Goal: Transaction & Acquisition: Book appointment/travel/reservation

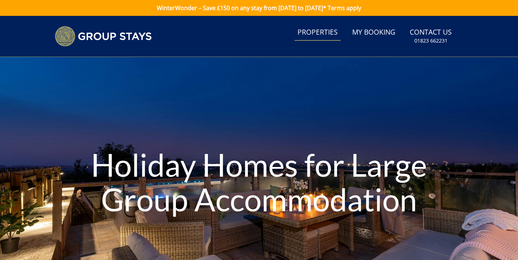
click at [333, 34] on link "Properties" at bounding box center [318, 32] width 46 height 16
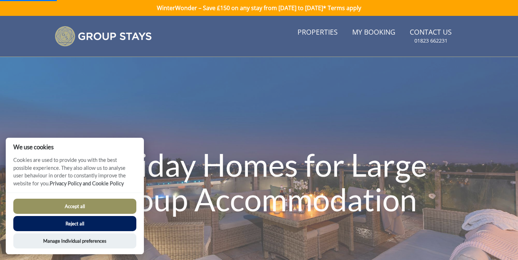
click at [32, 227] on button "Reject all" at bounding box center [74, 223] width 123 height 15
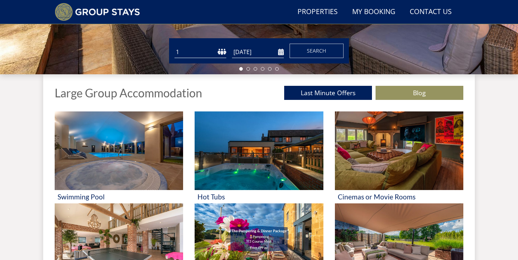
scroll to position [216, 0]
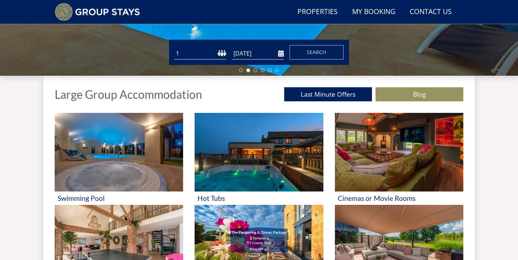
click at [207, 54] on select "1 2 3 4 5 6 7 8 9 10 11 12 13 14 15 16 17 18 19 20 21 22 23 24 25 26 27 28 29 3…" at bounding box center [201, 54] width 52 height 12
select select "10"
click at [175, 48] on select "1 2 3 4 5 6 7 8 9 10 11 12 13 14 15 16 17 18 19 20 21 22 23 24 25 26 27 28 29 3…" at bounding box center [201, 54] width 52 height 12
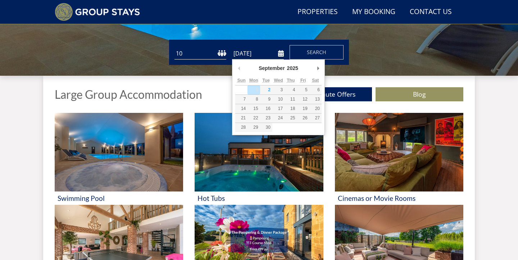
click at [251, 56] on input "[DATE]" at bounding box center [258, 54] width 52 height 12
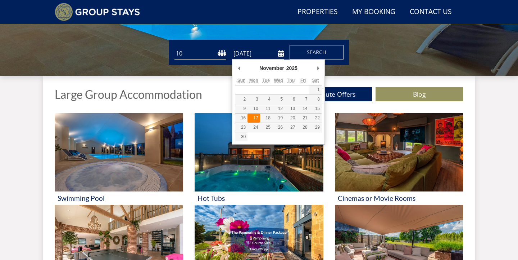
type input "[DATE]"
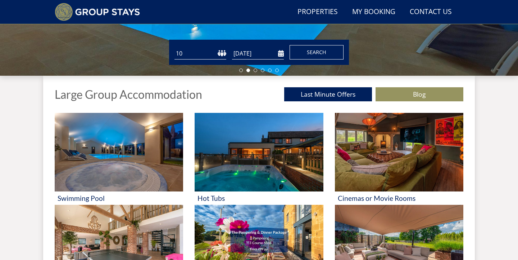
click at [307, 53] on span "Search" at bounding box center [316, 52] width 19 height 7
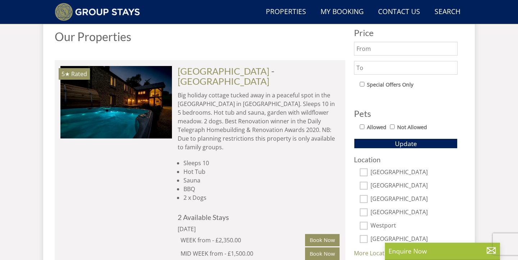
scroll to position [388, 0]
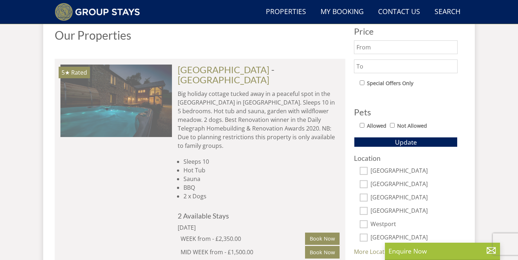
click at [156, 105] on img at bounding box center [116, 100] width 112 height 72
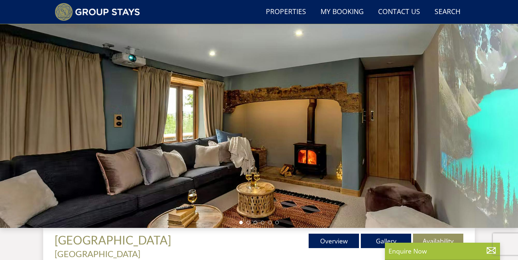
scroll to position [63, 0]
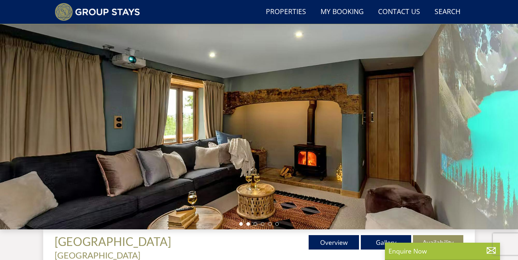
click at [248, 225] on li at bounding box center [249, 224] width 4 height 4
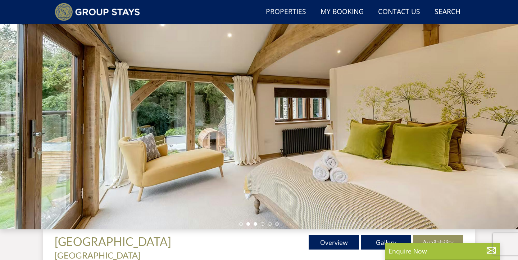
click at [255, 223] on li at bounding box center [256, 224] width 4 height 4
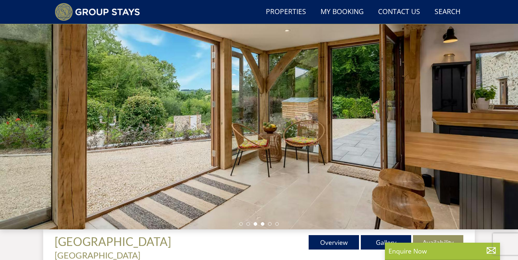
click at [264, 223] on li at bounding box center [263, 224] width 4 height 4
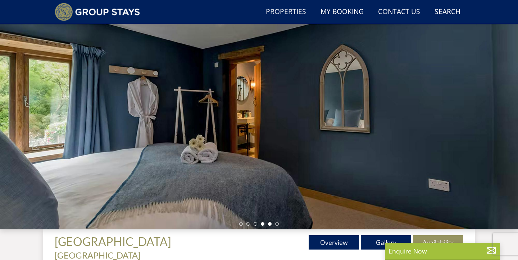
click at [269, 223] on li at bounding box center [270, 224] width 4 height 4
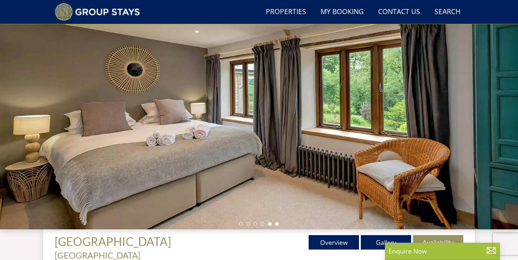
click at [277, 225] on li at bounding box center [277, 224] width 4 height 4
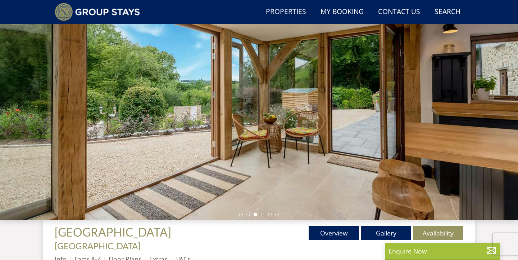
scroll to position [73, 0]
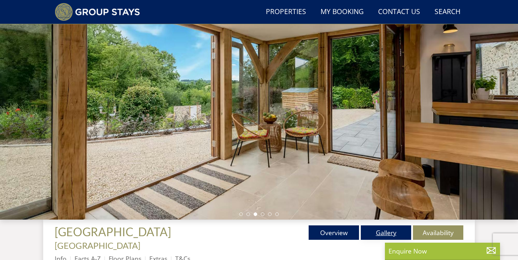
click at [377, 229] on link "Gallery" at bounding box center [386, 232] width 50 height 14
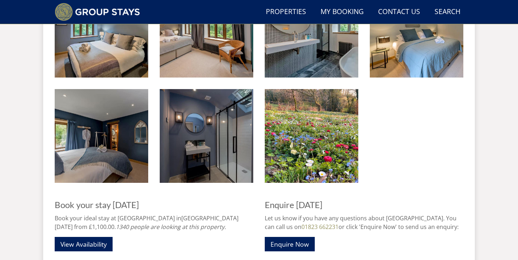
scroll to position [893, 0]
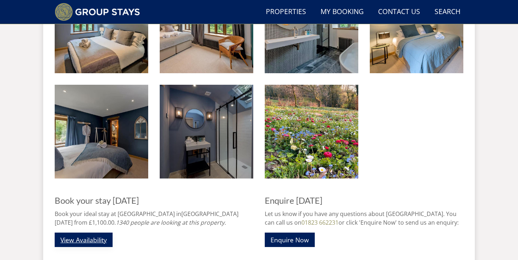
click at [87, 232] on link "View Availability" at bounding box center [84, 239] width 58 height 14
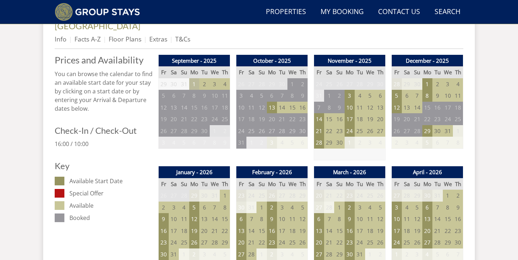
scroll to position [293, 0]
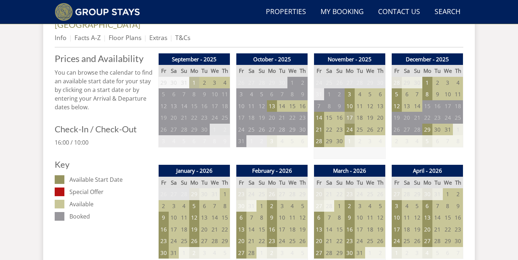
click at [351, 112] on td "17" at bounding box center [350, 118] width 10 height 12
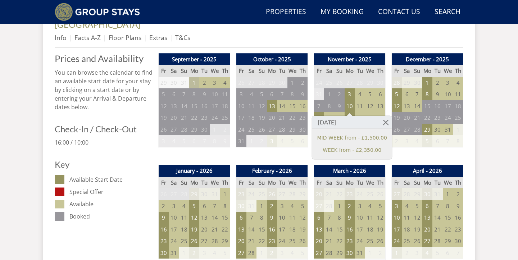
click at [362, 112] on td "18" at bounding box center [360, 118] width 10 height 12
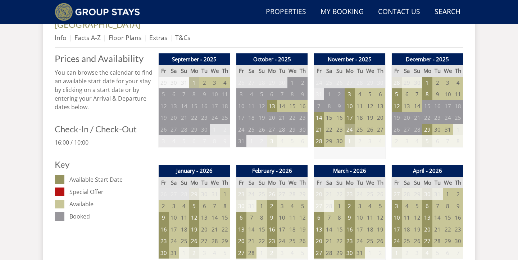
click at [352, 123] on td "24" at bounding box center [350, 129] width 10 height 12
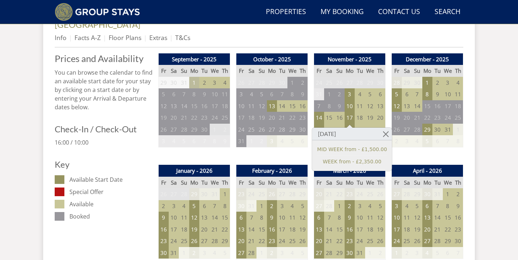
click at [338, 123] on td "23" at bounding box center [339, 129] width 10 height 12
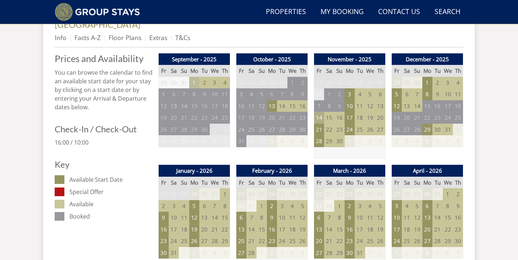
click at [322, 112] on td "14" at bounding box center [319, 118] width 10 height 12
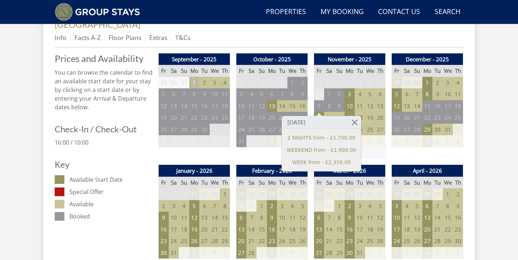
click at [333, 112] on td "15" at bounding box center [329, 118] width 10 height 12
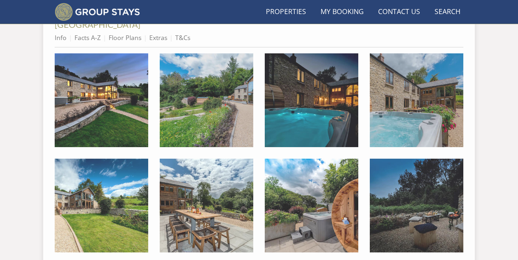
scroll to position [893, 0]
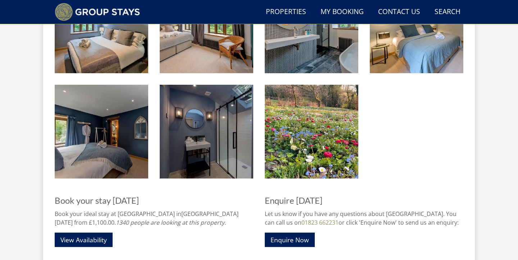
scroll to position [73, 0]
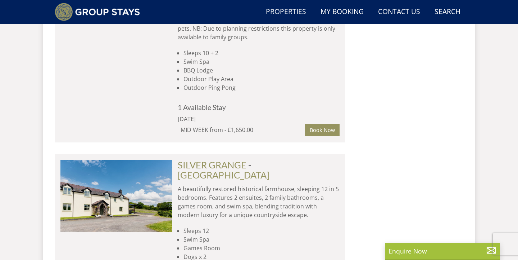
scroll to position [1761, 0]
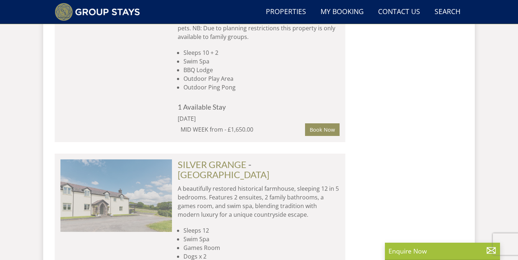
click at [110, 159] on img at bounding box center [116, 195] width 112 height 72
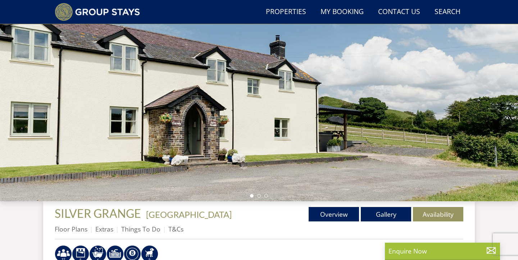
scroll to position [105, 0]
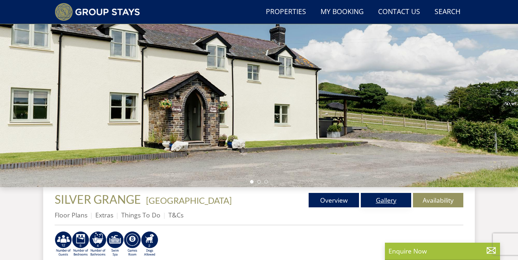
click at [373, 197] on link "Gallery" at bounding box center [386, 200] width 50 height 14
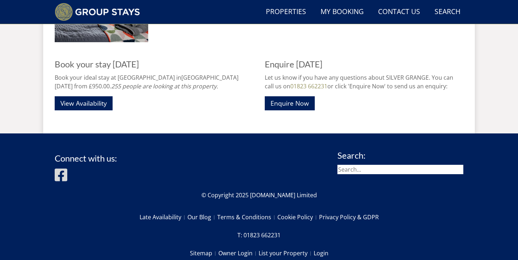
scroll to position [822, 0]
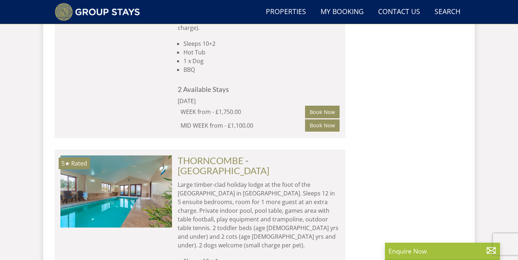
scroll to position [2339, 0]
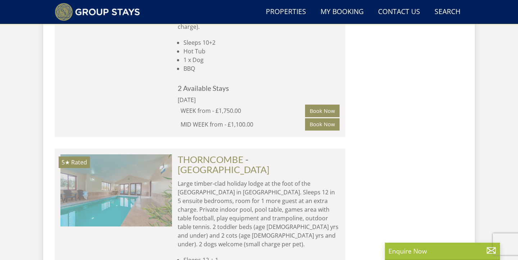
click at [141, 154] on img at bounding box center [116, 190] width 112 height 72
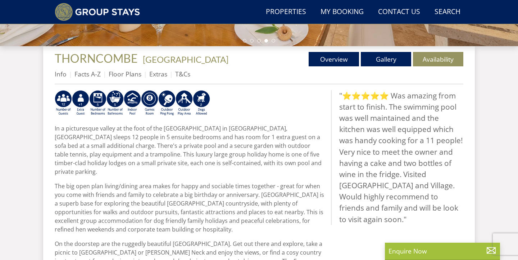
scroll to position [247, 0]
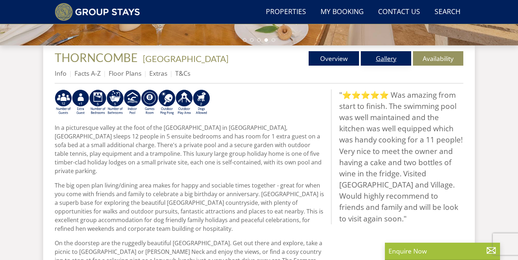
click at [394, 59] on link "Gallery" at bounding box center [386, 58] width 50 height 14
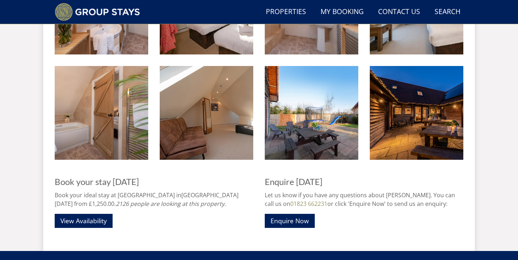
scroll to position [902, 0]
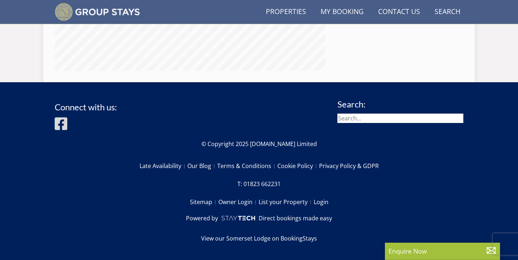
scroll to position [247, 0]
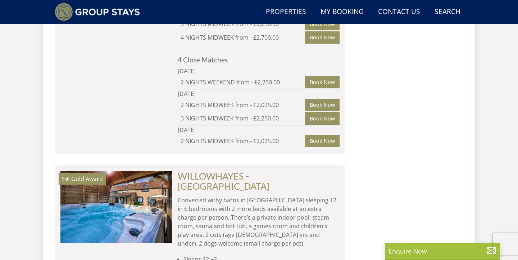
scroll to position [3019, 0]
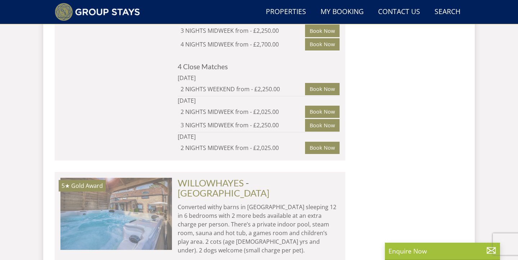
click at [147, 178] on img at bounding box center [116, 214] width 112 height 72
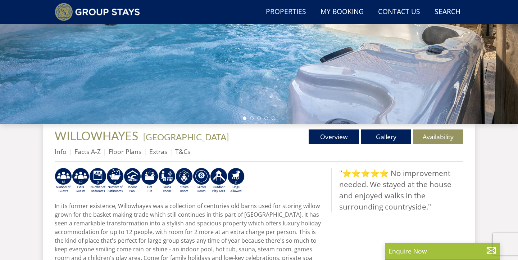
scroll to position [178, 0]
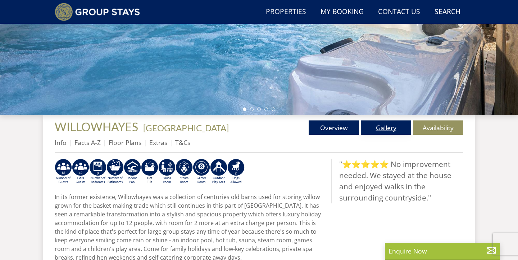
click at [378, 131] on link "Gallery" at bounding box center [386, 127] width 50 height 14
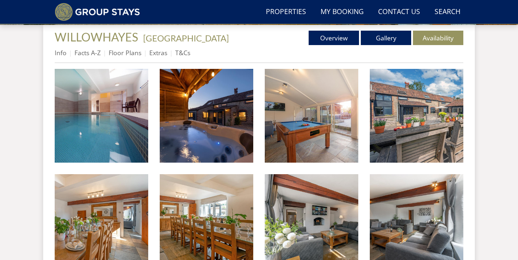
scroll to position [274, 0]
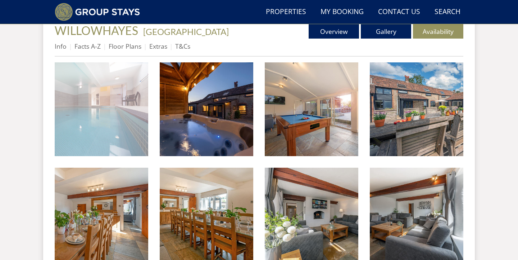
click at [147, 111] on img at bounding box center [102, 109] width 94 height 94
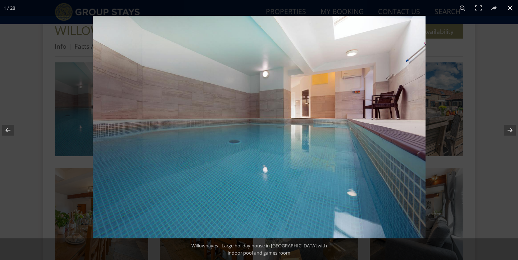
click at [77, 108] on div at bounding box center [259, 130] width 518 height 260
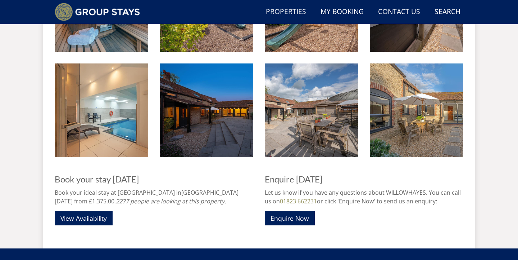
scroll to position [906, 0]
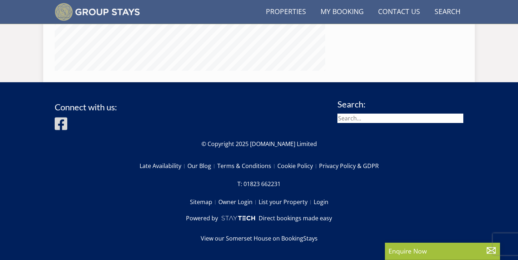
scroll to position [178, 0]
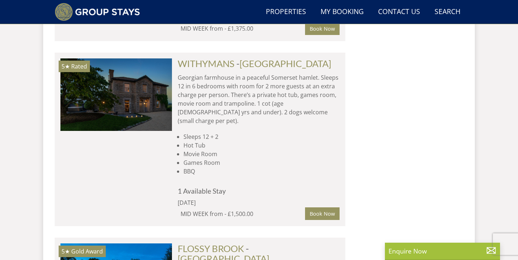
scroll to position [3333, 0]
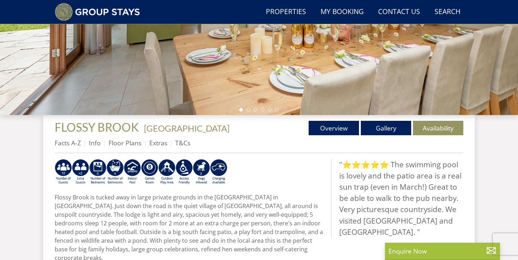
scroll to position [179, 0]
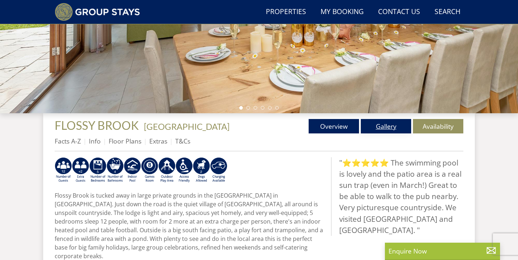
click at [394, 126] on link "Gallery" at bounding box center [386, 126] width 50 height 14
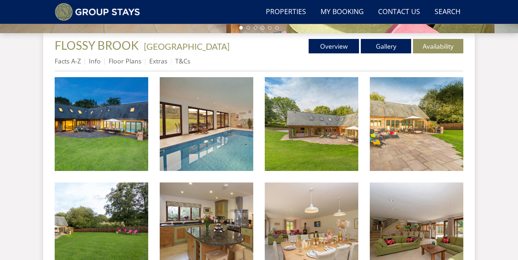
scroll to position [261, 0]
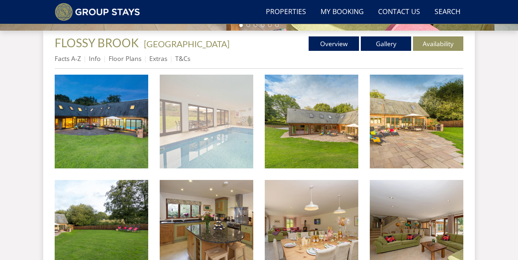
click at [228, 142] on img at bounding box center [207, 122] width 94 height 94
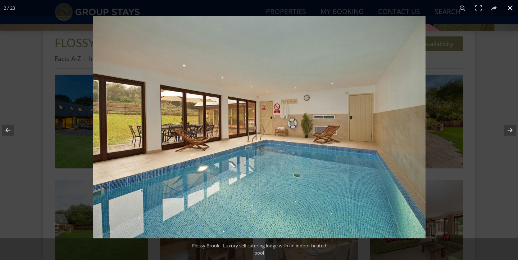
click at [64, 142] on div at bounding box center [259, 130] width 518 height 260
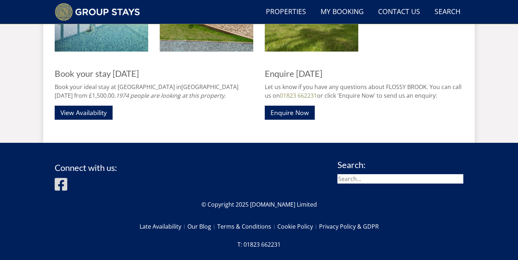
scroll to position [888, 0]
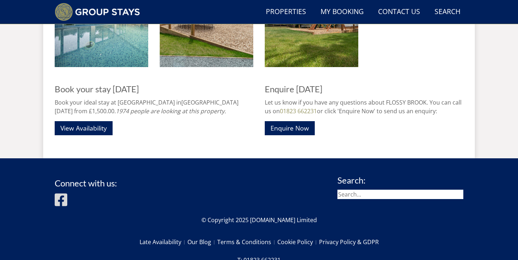
scroll to position [179, 0]
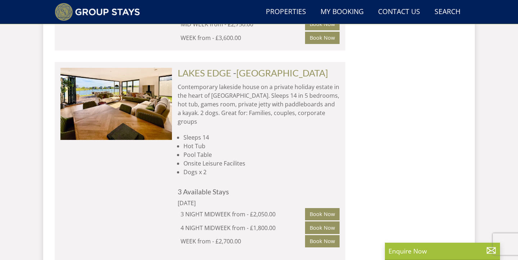
scroll to position [4525, 0]
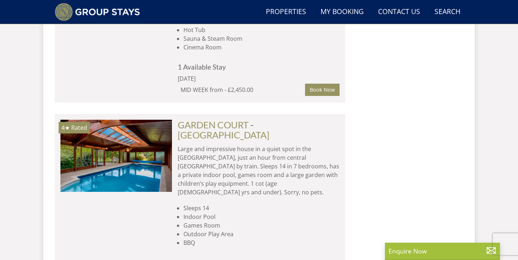
scroll to position [5115, 0]
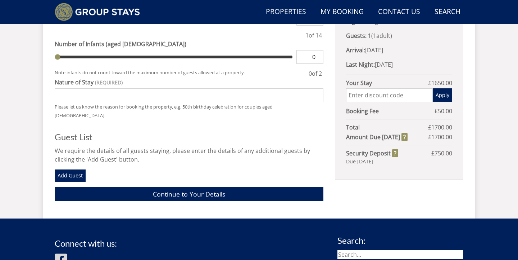
scroll to position [383, 0]
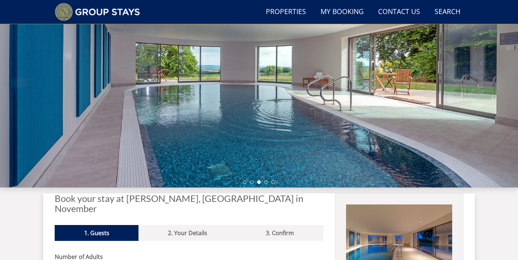
scroll to position [105, 0]
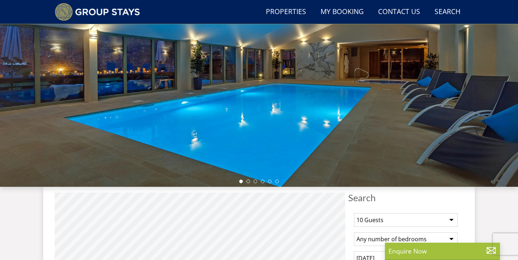
scroll to position [5115, 0]
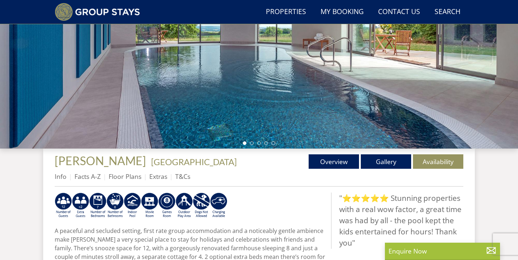
scroll to position [144, 0]
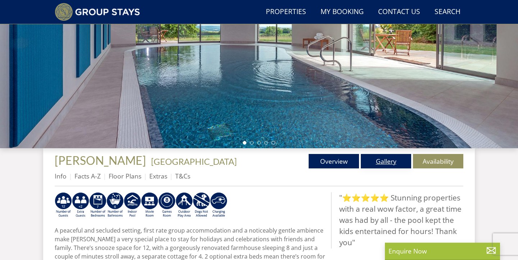
click at [374, 158] on link "Gallery" at bounding box center [386, 161] width 50 height 14
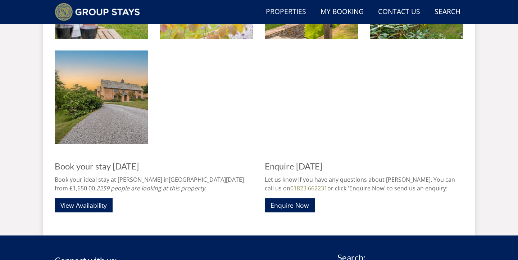
scroll to position [1447, 0]
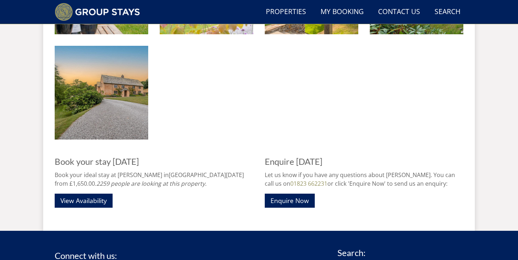
scroll to position [144, 0]
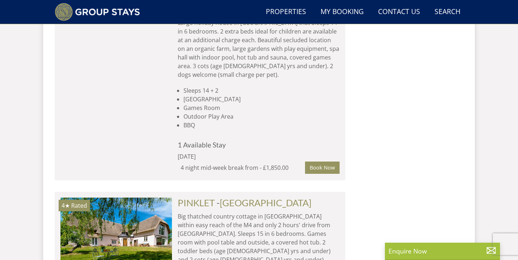
scroll to position [6866, 0]
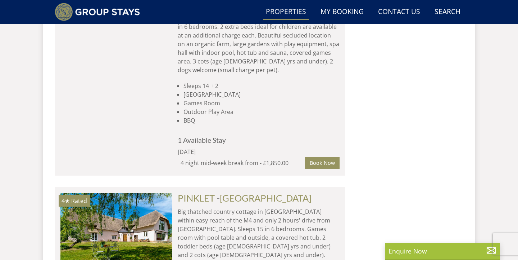
click at [284, 14] on link "Properties" at bounding box center [286, 12] width 46 height 16
